Goal: Check status: Check status

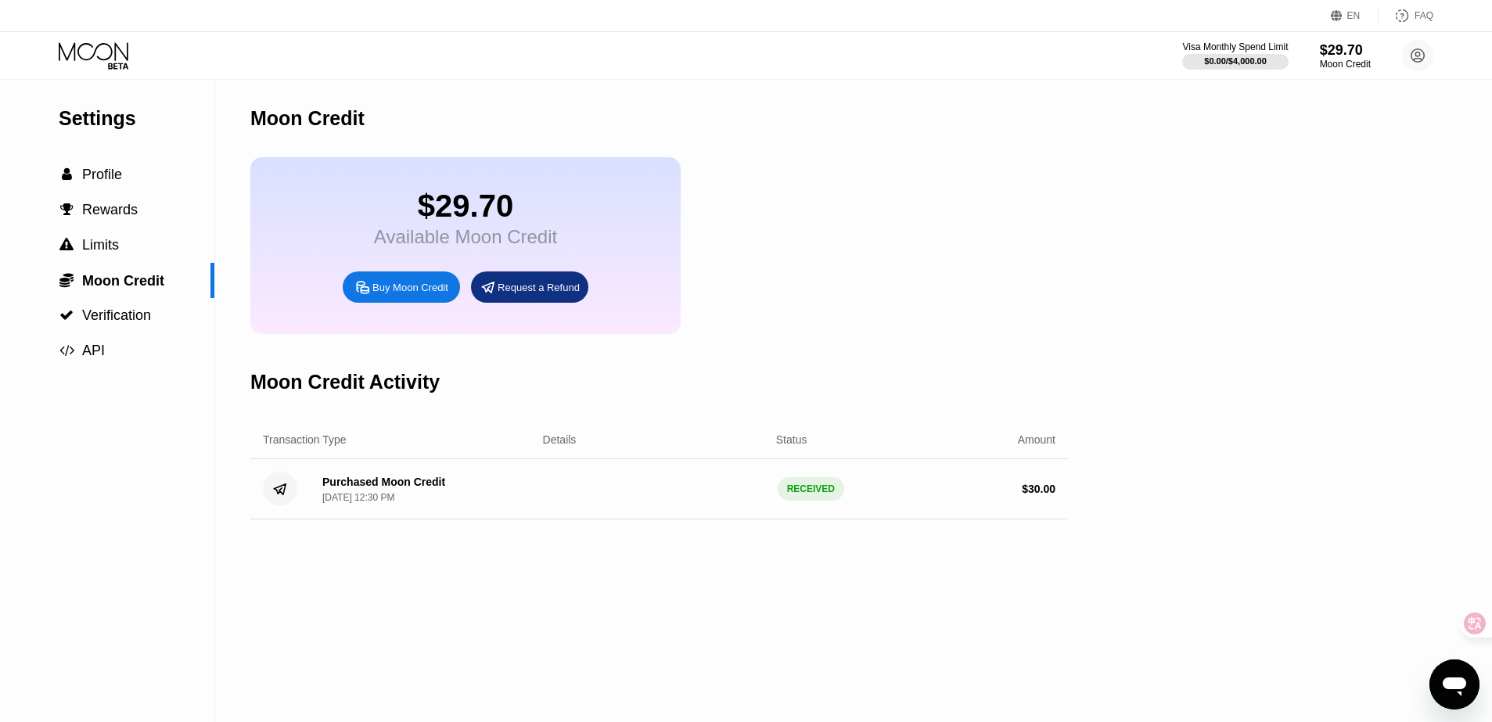
click at [485, 496] on div "Purchased Moon Credit Aug 20, 2025, 12:30 PM" at bounding box center [420, 489] width 221 height 27
click at [982, 311] on div "$29.70 Available Moon Credit Buy Moon Credit Request a Refund" at bounding box center [658, 245] width 817 height 177
click at [1338, 63] on div "Moon Credit" at bounding box center [1345, 64] width 52 height 11
click at [1281, 103] on div "Settings  Profile  Rewards  Limits  Moon Credit  Verification  API Moon C…" at bounding box center [746, 401] width 1492 height 642
click at [1236, 53] on div "$0.00 / $4,000.00" at bounding box center [1235, 60] width 108 height 17
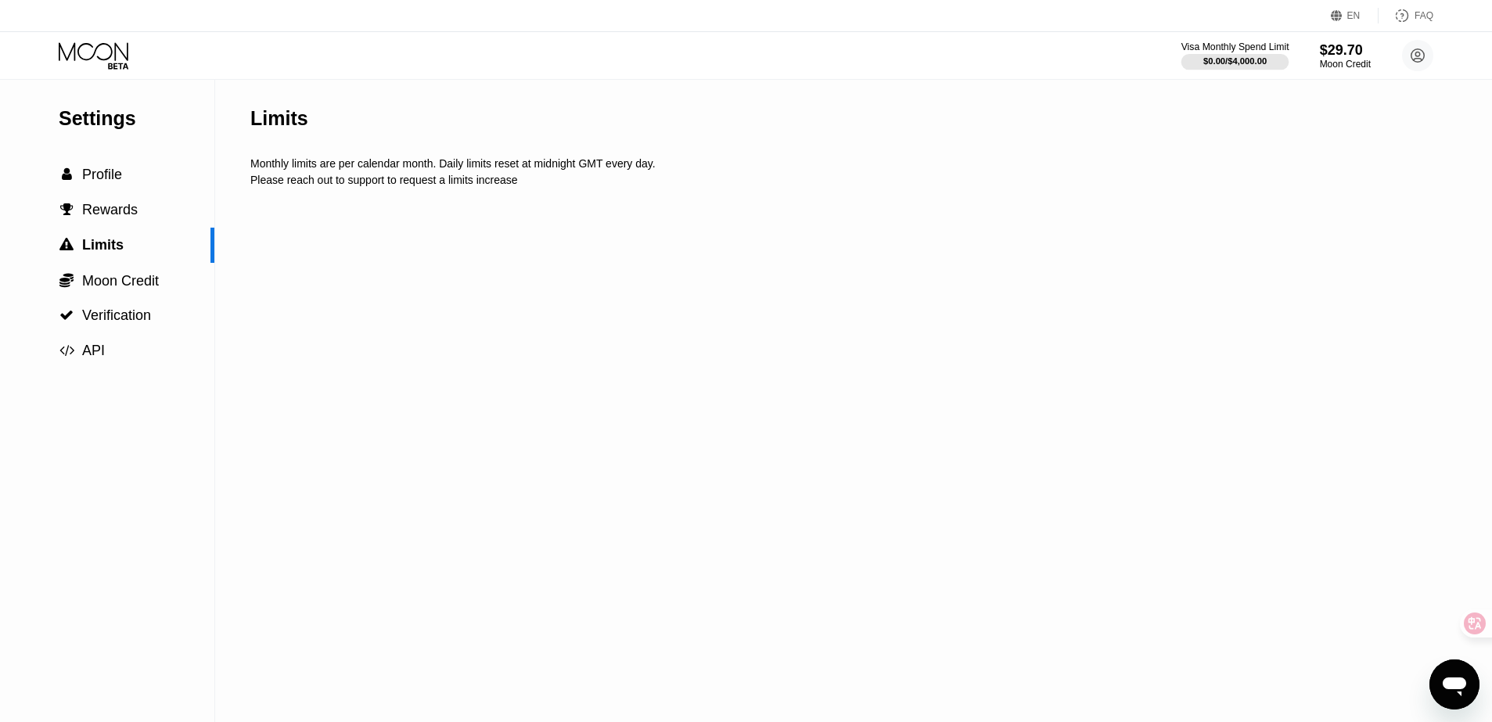
click at [1232, 55] on div at bounding box center [1235, 62] width 108 height 16
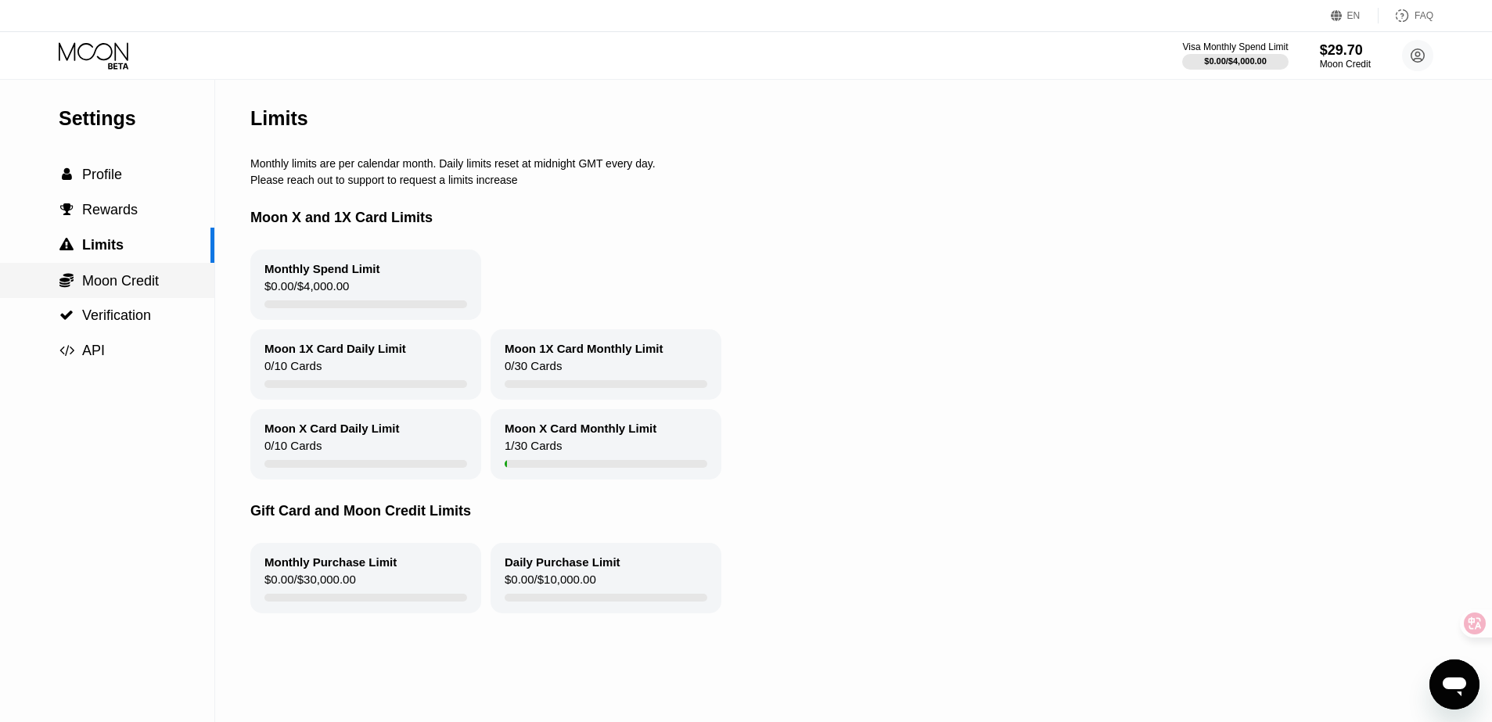
click at [149, 287] on span "Moon Credit" at bounding box center [120, 281] width 77 height 16
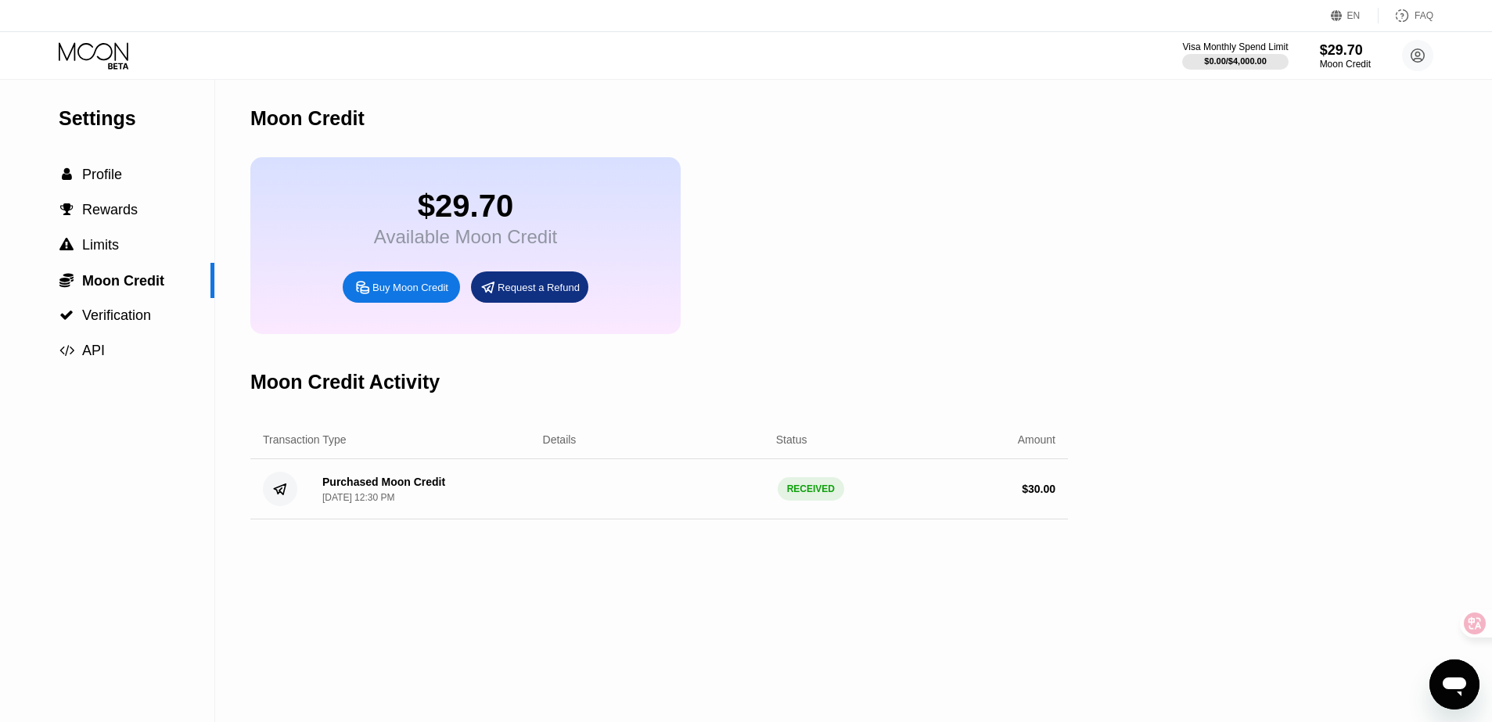
click at [103, 59] on icon at bounding box center [94, 51] width 70 height 18
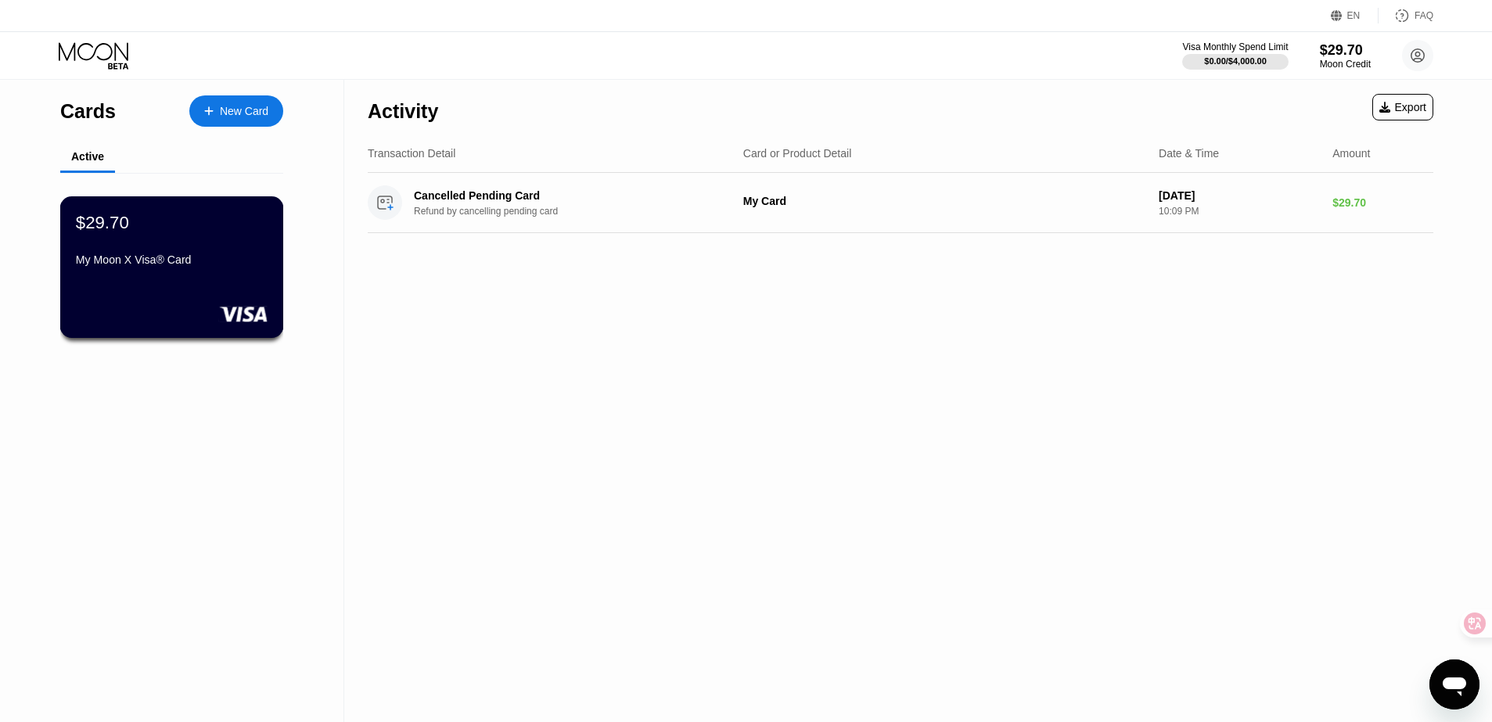
click at [217, 273] on div "$29.70 My Moon X Visa® Card" at bounding box center [172, 267] width 224 height 142
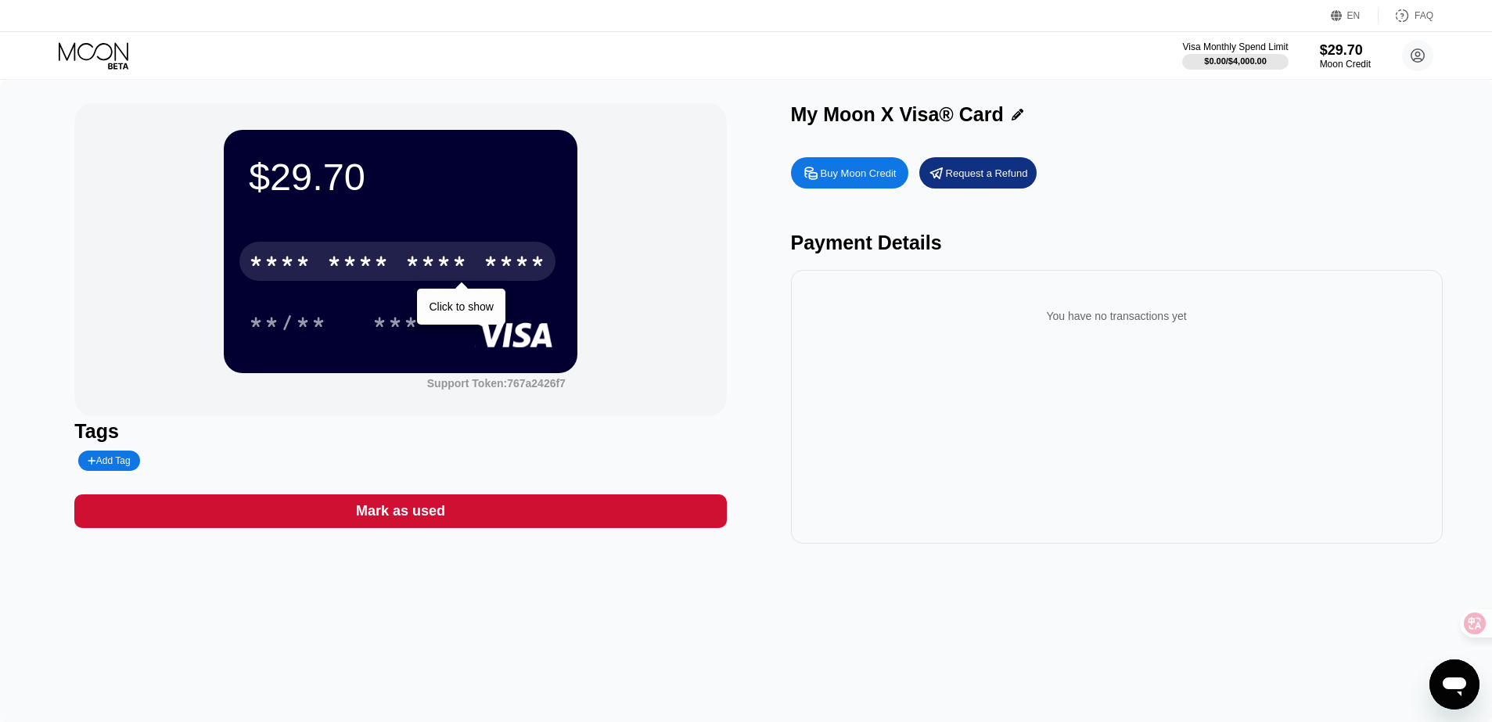
click at [439, 268] on div "* * * *" at bounding box center [436, 263] width 63 height 25
click at [433, 265] on div "* * * *" at bounding box center [436, 263] width 63 height 25
